Goal: Communication & Community: Answer question/provide support

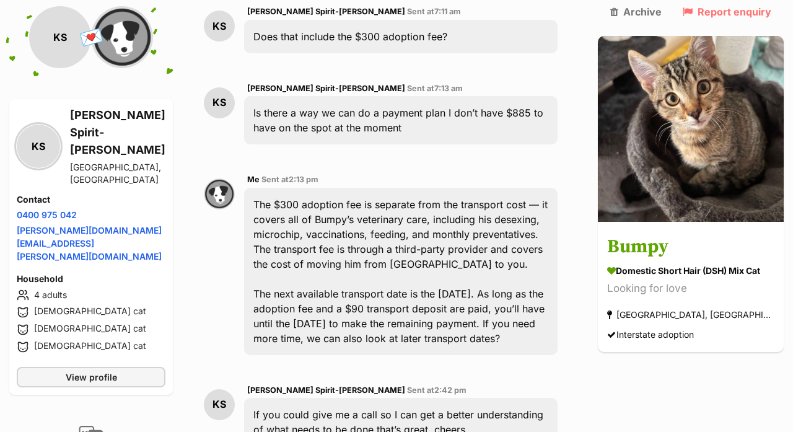
scroll to position [1926, 0]
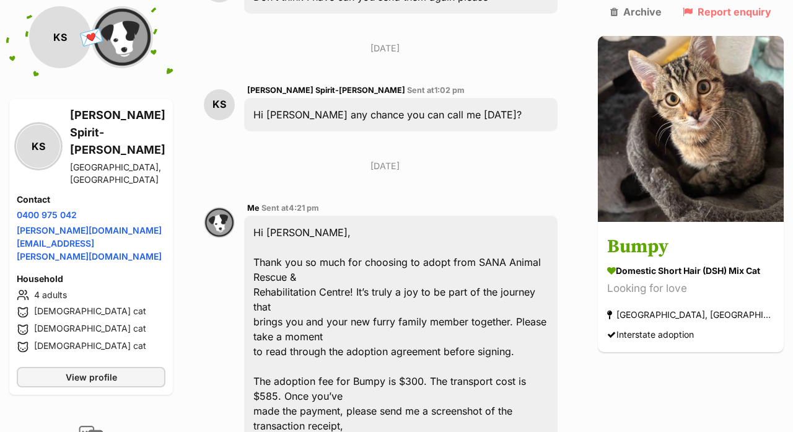
scroll to position [2695, 0]
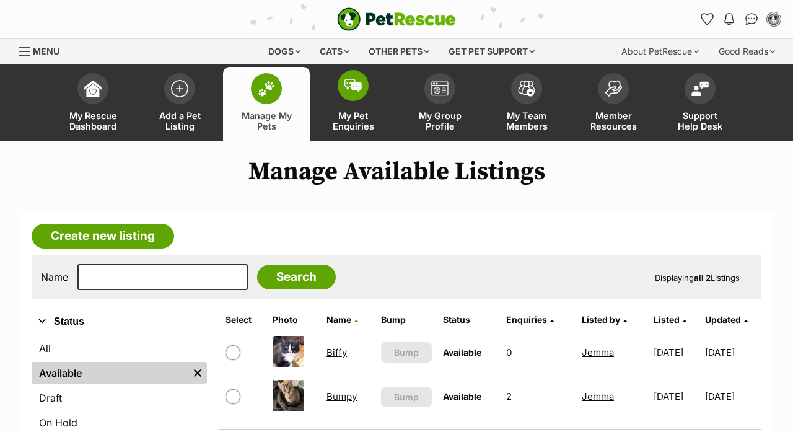
click at [349, 127] on span "My Pet Enquiries" at bounding box center [353, 120] width 56 height 21
